Goal: Navigation & Orientation: Find specific page/section

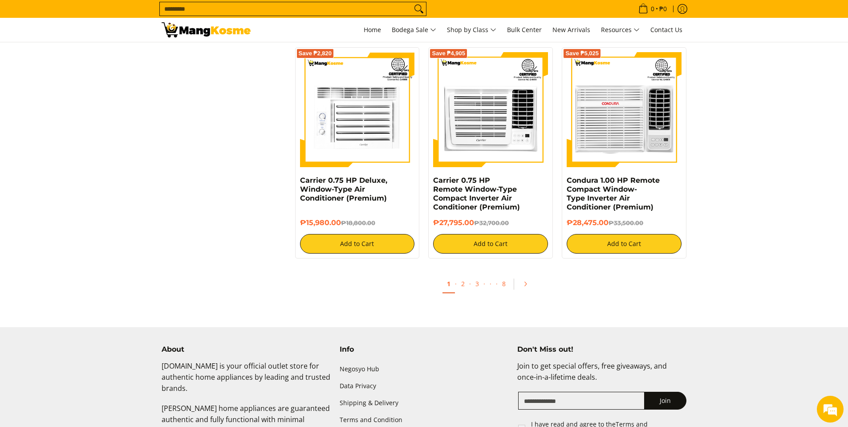
scroll to position [1653, 0]
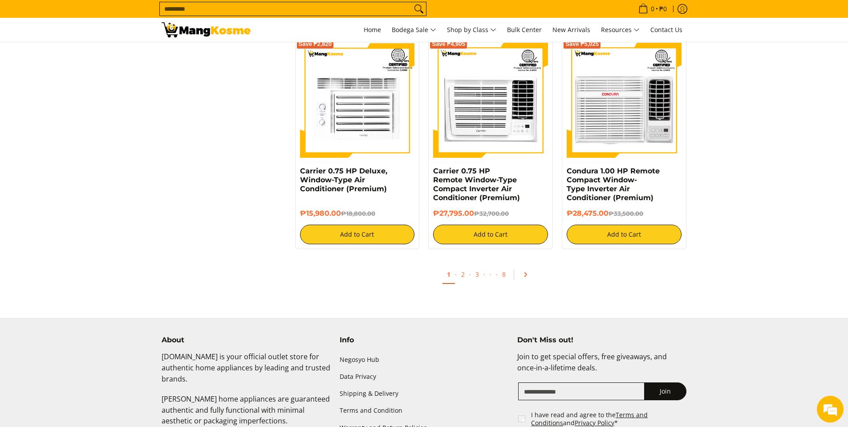
click at [520, 279] on link "Pagination" at bounding box center [528, 274] width 21 height 15
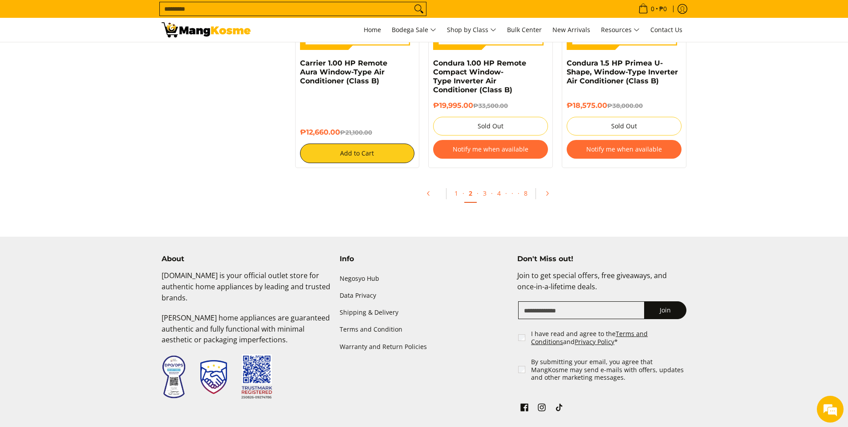
scroll to position [1794, 0]
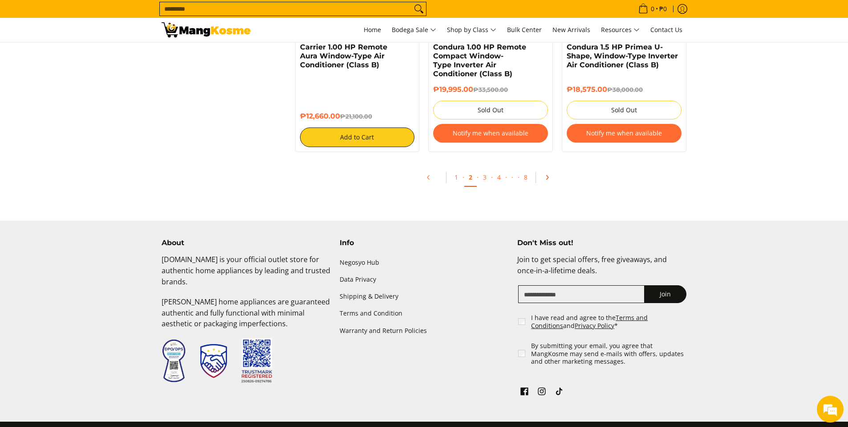
click at [545, 180] on icon "Pagination" at bounding box center [547, 177] width 6 height 6
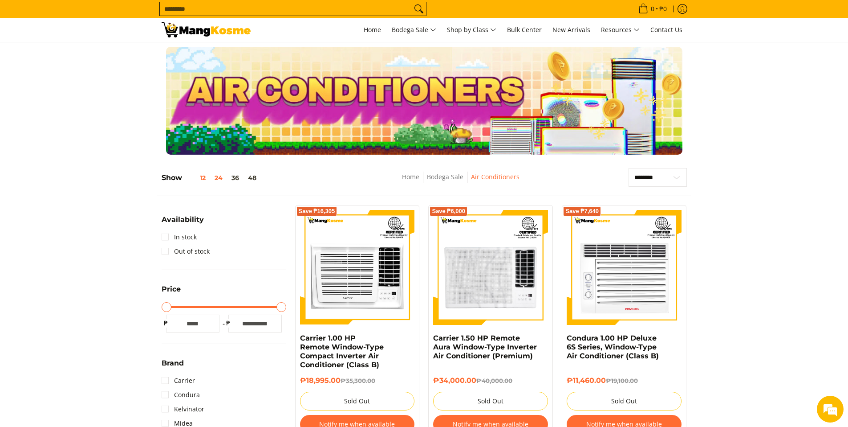
click at [200, 177] on button "12" at bounding box center [196, 177] width 28 height 7
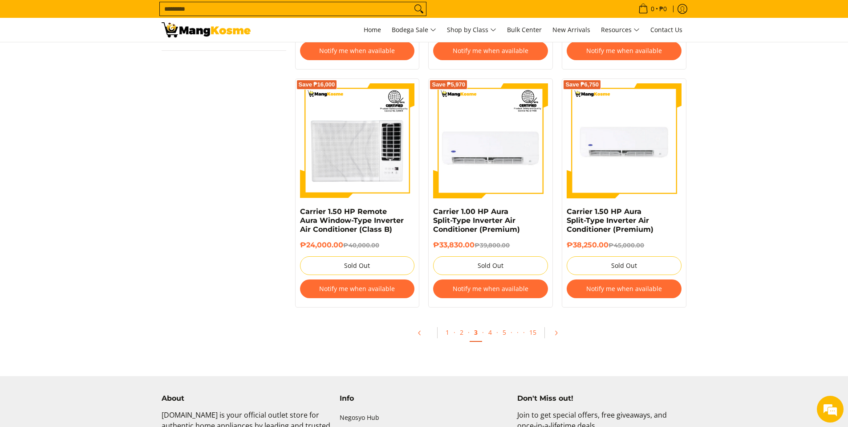
scroll to position [848, 0]
click at [460, 334] on link "2" at bounding box center [461, 333] width 12 height 18
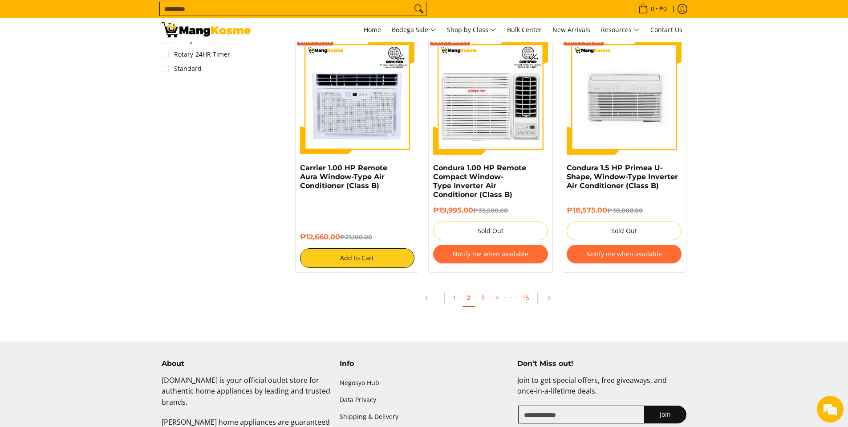
scroll to position [855, 0]
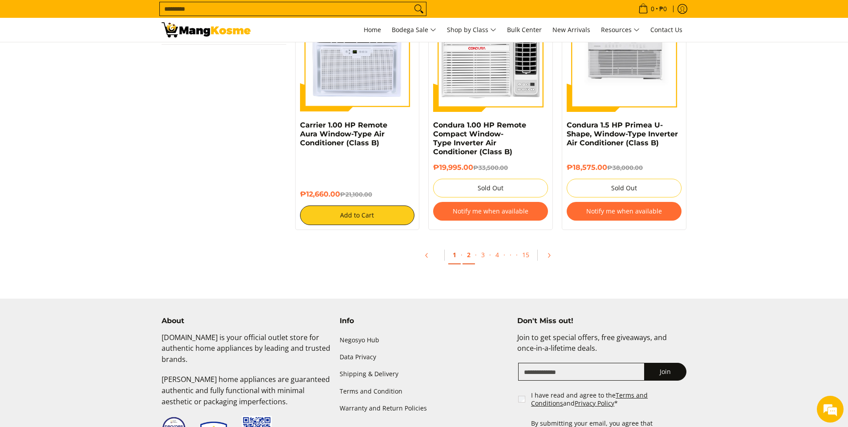
click at [454, 260] on link "1" at bounding box center [454, 255] width 12 height 18
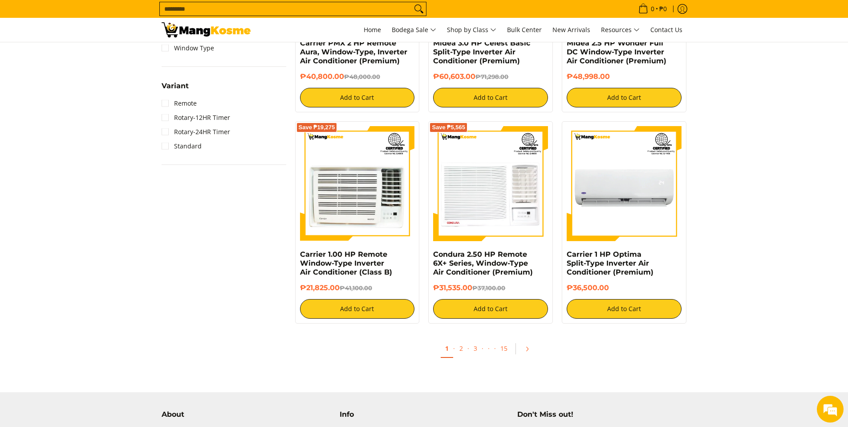
scroll to position [750, 0]
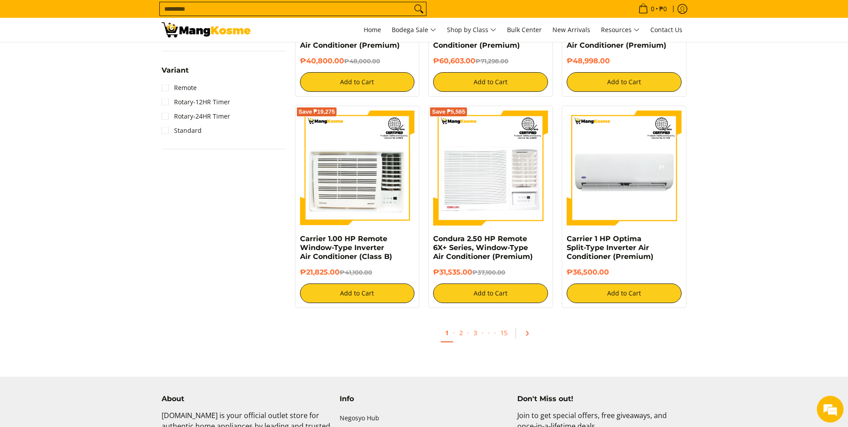
click at [525, 336] on icon "Pagination" at bounding box center [527, 333] width 6 height 6
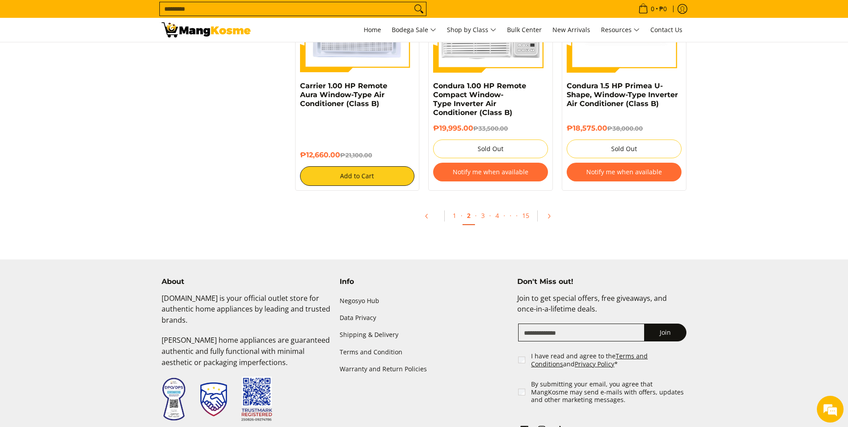
scroll to position [977, 0]
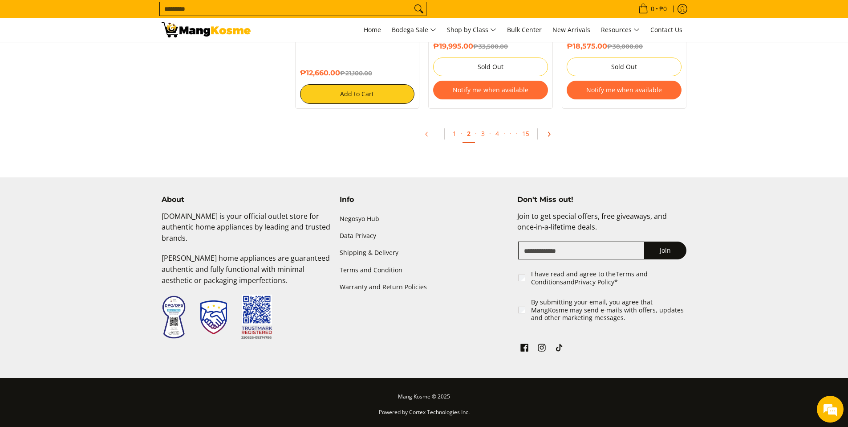
click at [550, 137] on icon "Pagination" at bounding box center [549, 134] width 6 height 6
